Goal: Transaction & Acquisition: Purchase product/service

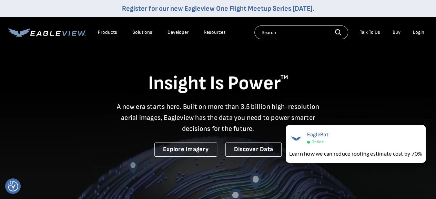
click at [421, 31] on div "Login" at bounding box center [418, 32] width 11 height 6
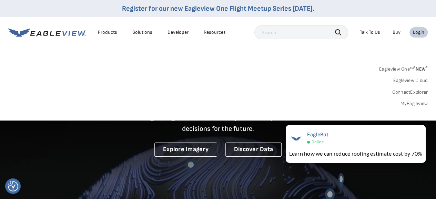
click at [405, 104] on link "MyEagleview" at bounding box center [414, 104] width 28 height 6
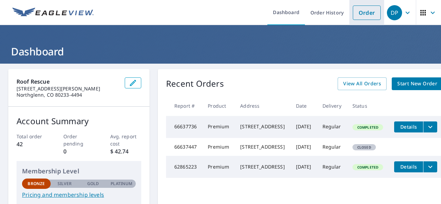
click at [361, 16] on link "Order" at bounding box center [367, 13] width 28 height 14
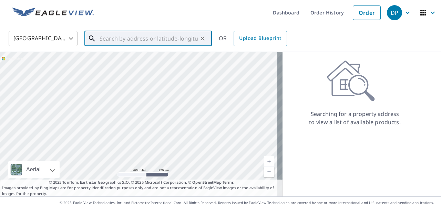
click at [162, 42] on input "text" at bounding box center [149, 38] width 98 height 19
type input "3"
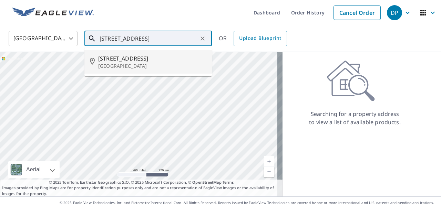
click at [140, 68] on p "[GEOGRAPHIC_DATA]" at bounding box center [152, 66] width 108 height 7
type input "[STREET_ADDRESS]"
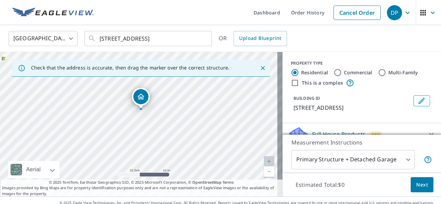
drag, startPoint x: 146, startPoint y: 124, endPoint x: 178, endPoint y: 139, distance: 35.0
click at [178, 139] on div "[STREET_ADDRESS]" at bounding box center [141, 124] width 283 height 145
click at [418, 183] on span "Next" at bounding box center [423, 185] width 12 height 9
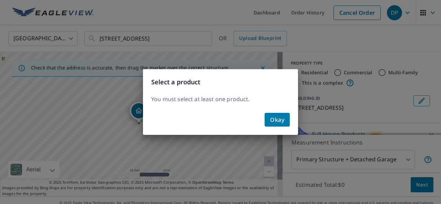
click at [282, 119] on span "Okay" at bounding box center [277, 120] width 14 height 10
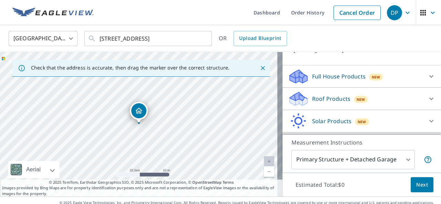
scroll to position [69, 0]
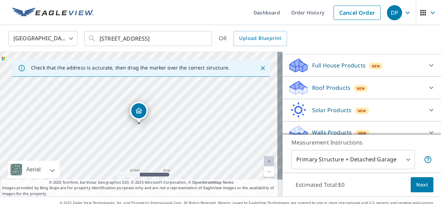
click at [323, 92] on p "Roof Products" at bounding box center [331, 88] width 38 height 8
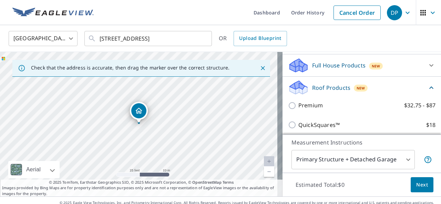
scroll to position [103, 0]
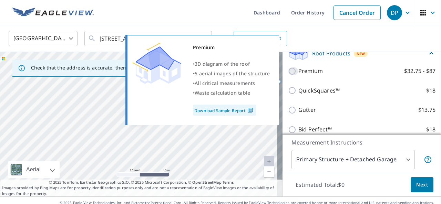
click at [288, 76] on input "Premium $32.75 - $87" at bounding box center [293, 71] width 10 height 8
checkbox input "true"
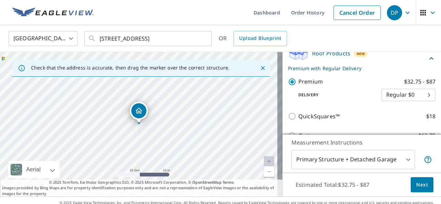
click at [418, 182] on span "Next" at bounding box center [423, 185] width 12 height 9
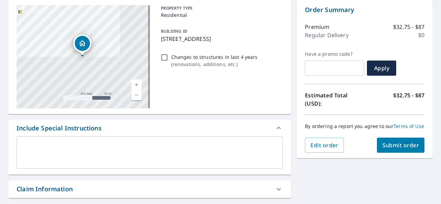
scroll to position [103, 0]
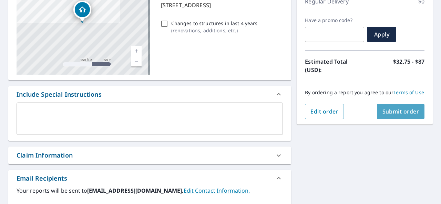
click at [389, 119] on button "Submit order" at bounding box center [401, 111] width 48 height 15
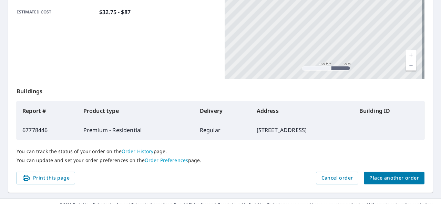
scroll to position [201, 0]
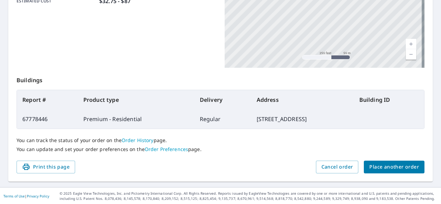
click at [374, 166] on span "Place another order" at bounding box center [395, 167] width 50 height 9
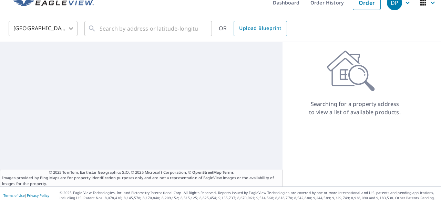
scroll to position [10, 0]
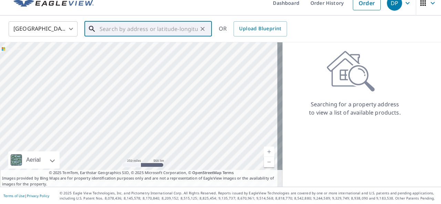
click at [179, 27] on input "text" at bounding box center [149, 28] width 98 height 19
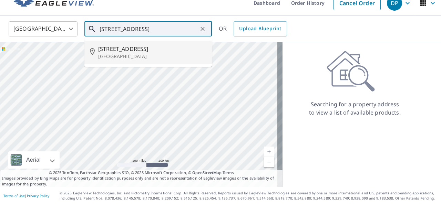
click at [156, 49] on span "[STREET_ADDRESS]" at bounding box center [152, 49] width 108 height 8
type input "[STREET_ADDRESS]"
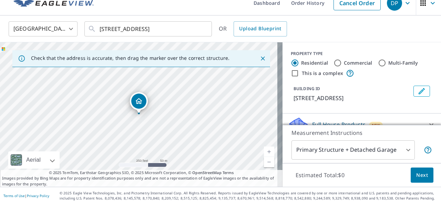
click at [417, 173] on span "Next" at bounding box center [423, 175] width 12 height 9
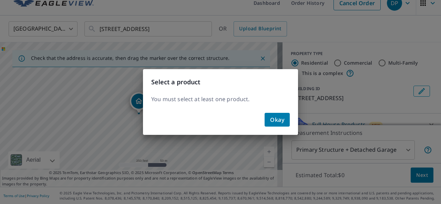
click at [284, 122] on span "Okay" at bounding box center [277, 120] width 14 height 10
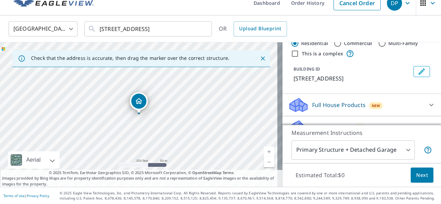
scroll to position [34, 0]
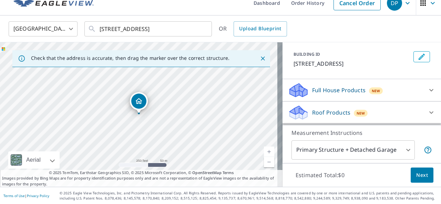
click at [336, 111] on p "Roof Products" at bounding box center [331, 113] width 38 height 8
click at [417, 172] on span "Next" at bounding box center [423, 175] width 12 height 9
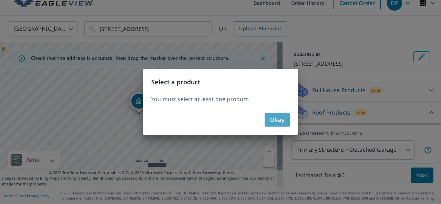
click at [281, 117] on span "Okay" at bounding box center [277, 120] width 14 height 10
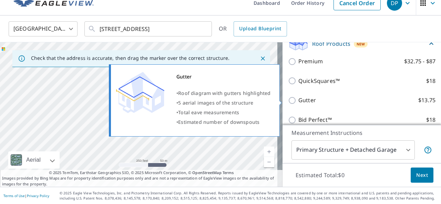
scroll to position [69, 0]
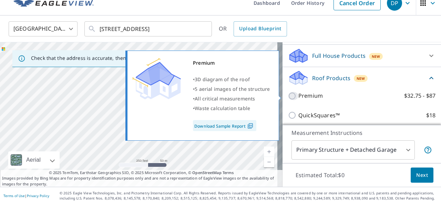
click at [288, 96] on input "Premium $32.75 - $87" at bounding box center [293, 96] width 10 height 8
checkbox input "true"
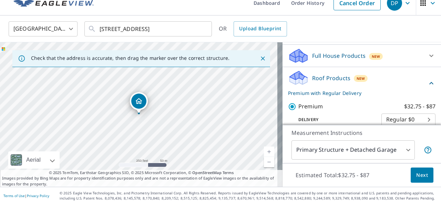
click at [417, 177] on span "Next" at bounding box center [423, 175] width 12 height 9
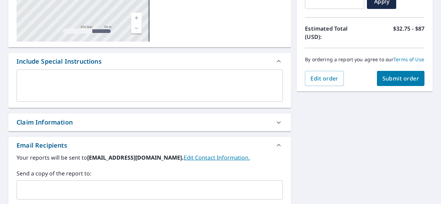
scroll to position [148, 0]
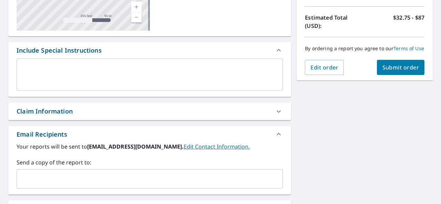
click at [388, 71] on span "Submit order" at bounding box center [401, 68] width 37 height 8
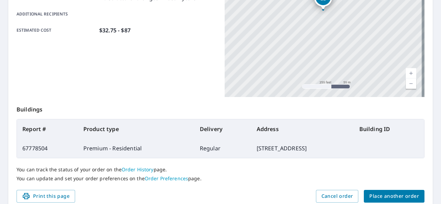
scroll to position [201, 0]
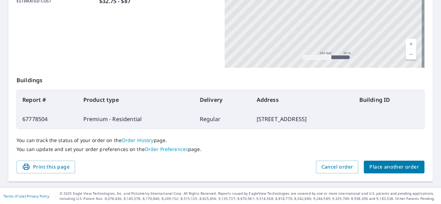
click at [377, 170] on span "Place another order" at bounding box center [395, 167] width 50 height 9
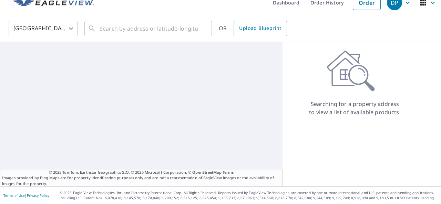
scroll to position [10, 0]
